Goal: Information Seeking & Learning: Check status

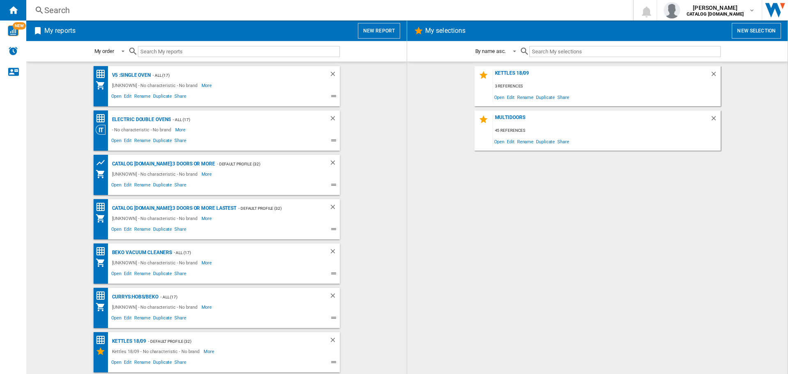
click at [196, 5] on div "Search Search 0 [PERSON_NAME] CATALOG [DOMAIN_NAME] CATALOG [DOMAIN_NAME] My se…" at bounding box center [406, 10] width 761 height 21
click at [196, 7] on div "Search" at bounding box center [327, 10] width 567 height 11
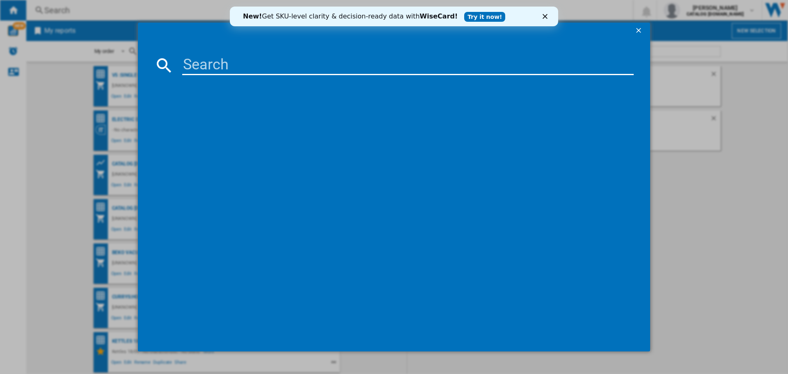
click at [202, 64] on input at bounding box center [407, 65] width 451 height 20
paste input "BDEN38640FG"
type input "BDEN38640FG"
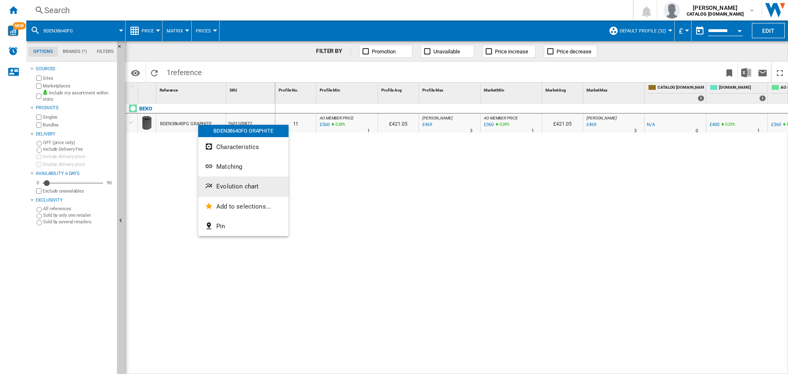
click at [234, 181] on button "Evolution chart" at bounding box center [243, 186] width 90 height 20
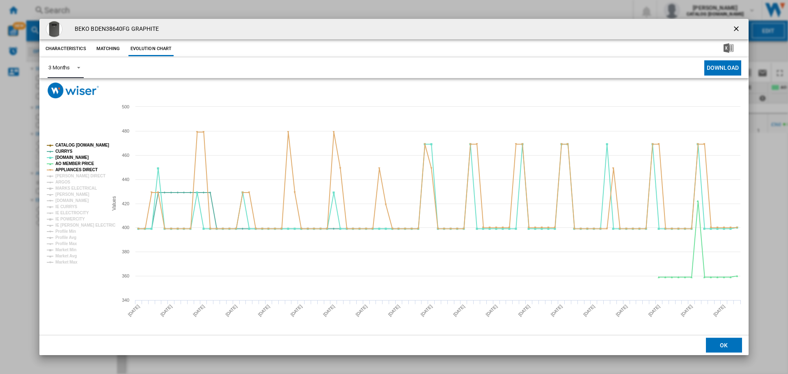
click at [76, 66] on span "Product popup" at bounding box center [76, 66] width 10 height 7
click at [73, 92] on md-option "6 Months" at bounding box center [70, 88] width 56 height 20
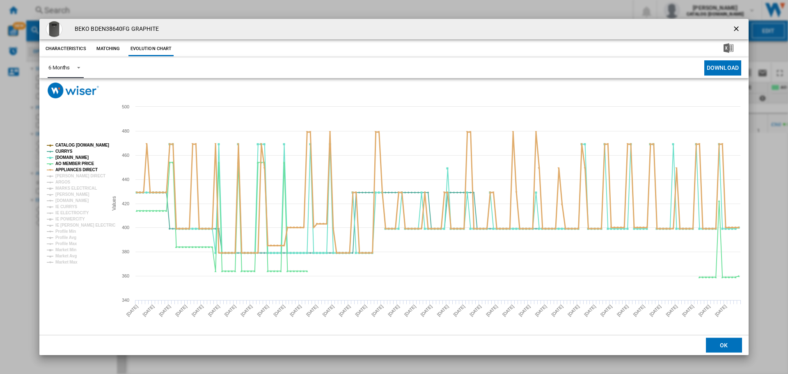
click at [82, 171] on tspan "APPLIANCES DIRECT" at bounding box center [76, 169] width 42 height 5
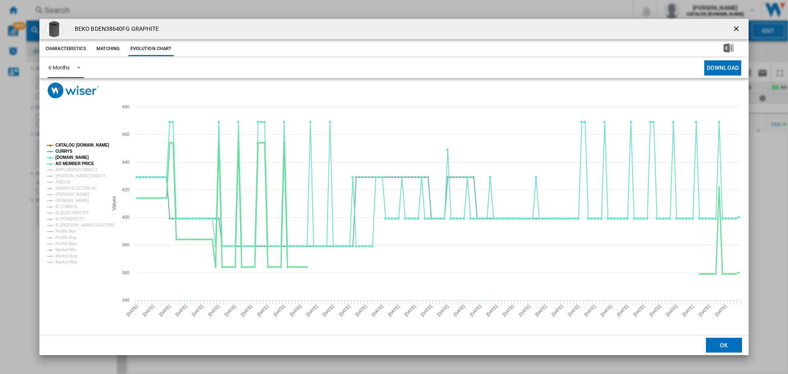
click at [83, 163] on tspan "AO MEMBER PRICE" at bounding box center [74, 163] width 39 height 5
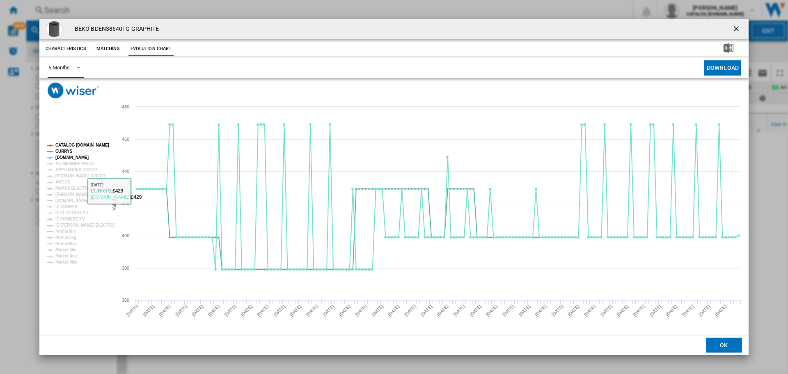
click at [67, 144] on tspan "CATALOG [DOMAIN_NAME]" at bounding box center [82, 145] width 54 height 5
click at [59, 151] on tspan "CURRYS" at bounding box center [63, 151] width 17 height 5
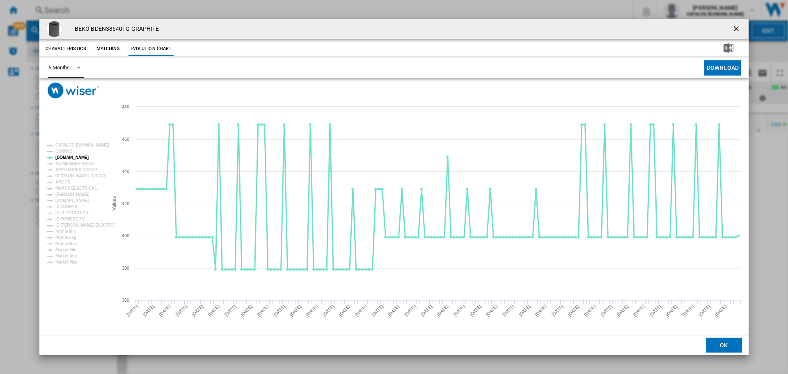
click at [60, 155] on tspan "[DOMAIN_NAME]" at bounding box center [71, 157] width 33 height 5
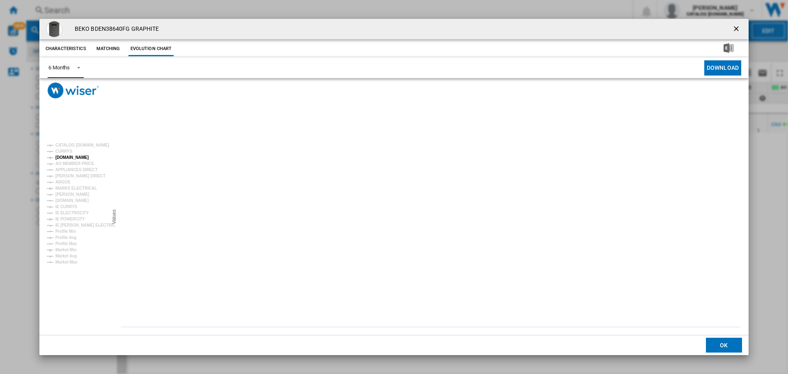
click at [69, 155] on tspan "[DOMAIN_NAME]" at bounding box center [71, 157] width 33 height 5
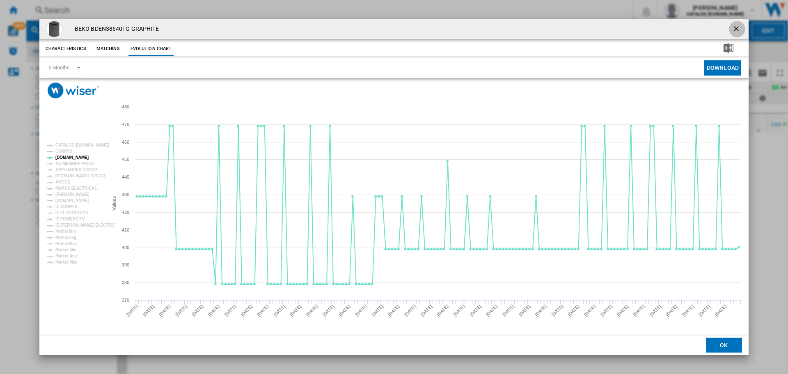
click at [736, 30] on ng-md-icon "getI18NText('BUTTONS.CLOSE_DIALOG')" at bounding box center [737, 30] width 10 height 10
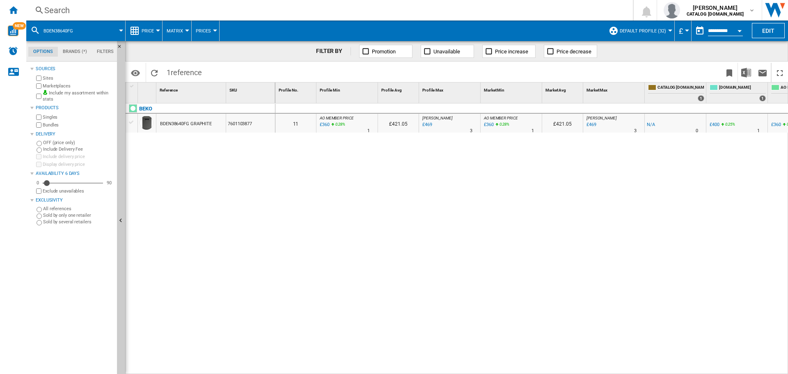
click at [179, 6] on div "Search" at bounding box center [327, 10] width 567 height 11
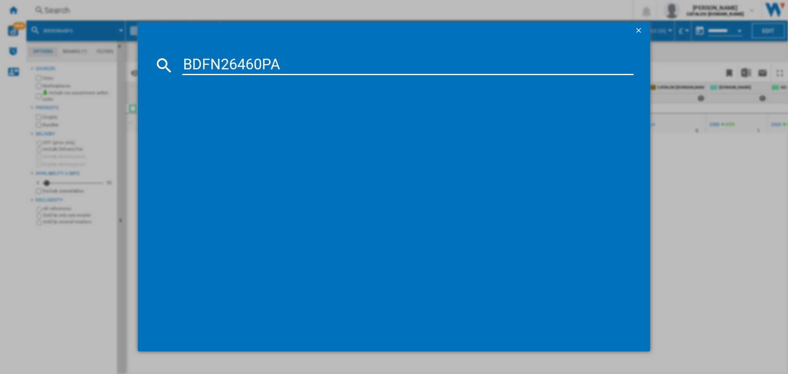
type input "BDFN26460PA"
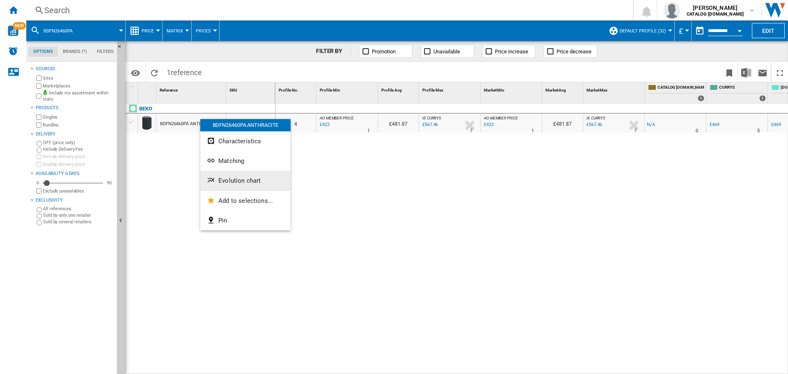
click at [226, 181] on span "Evolution chart" at bounding box center [239, 180] width 42 height 7
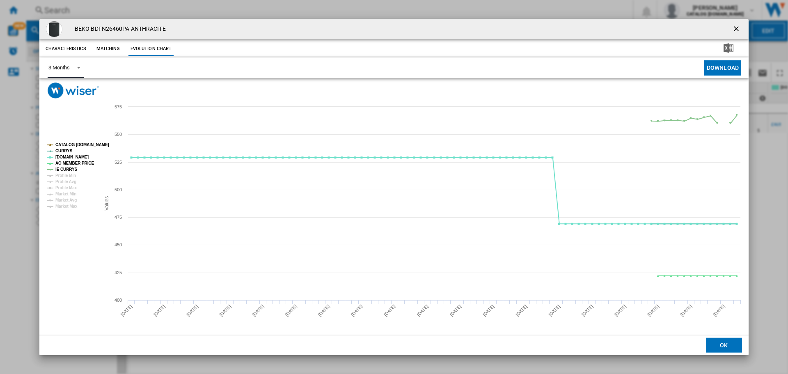
click at [66, 66] on div "3 Months" at bounding box center [58, 67] width 21 height 6
click at [61, 86] on div "6 Months" at bounding box center [58, 87] width 21 height 7
